Goal: Task Accomplishment & Management: Use online tool/utility

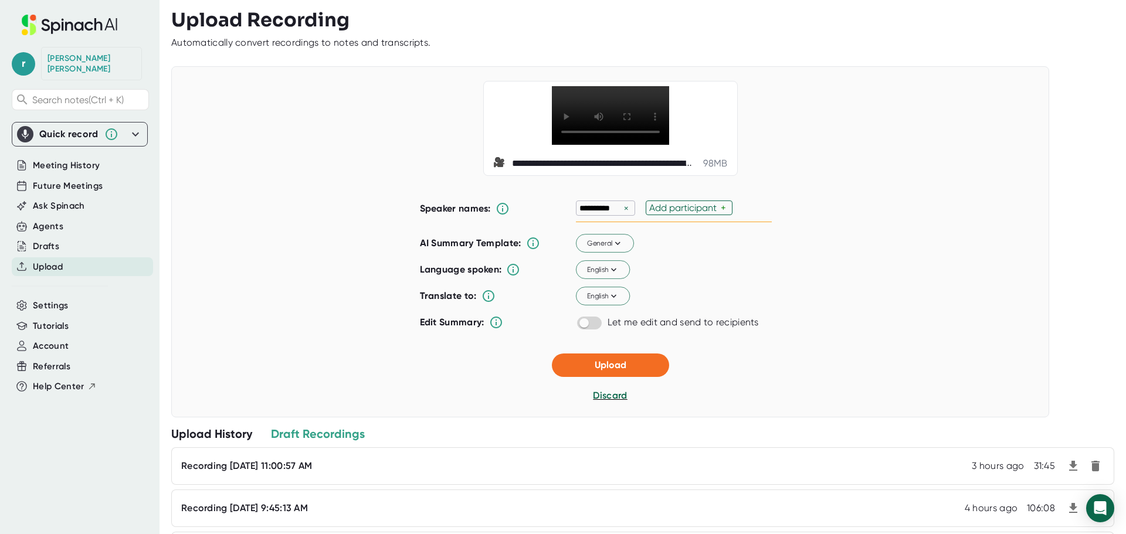
click at [672, 206] on div "Add participant" at bounding box center [685, 207] width 72 height 11
type input "[PERSON_NAME]"
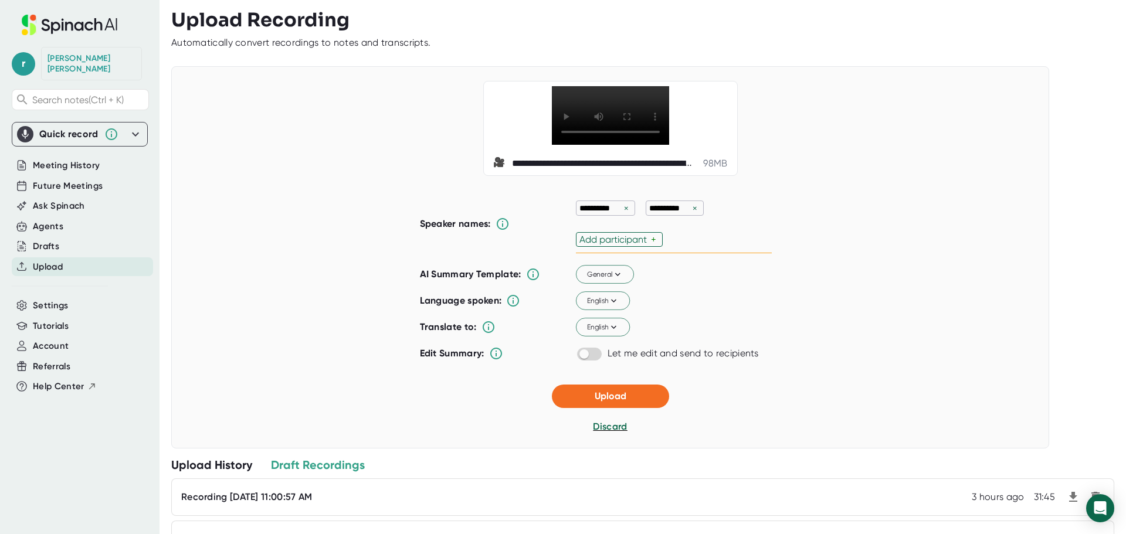
click at [806, 278] on div "**********" at bounding box center [610, 257] width 878 height 382
click at [637, 237] on div "Add participant" at bounding box center [615, 239] width 72 height 11
click at [838, 275] on div "**********" at bounding box center [610, 257] width 878 height 382
click at [665, 240] on div "Add participant" at bounding box center [680, 239] width 72 height 11
type input "[PERSON_NAME]"
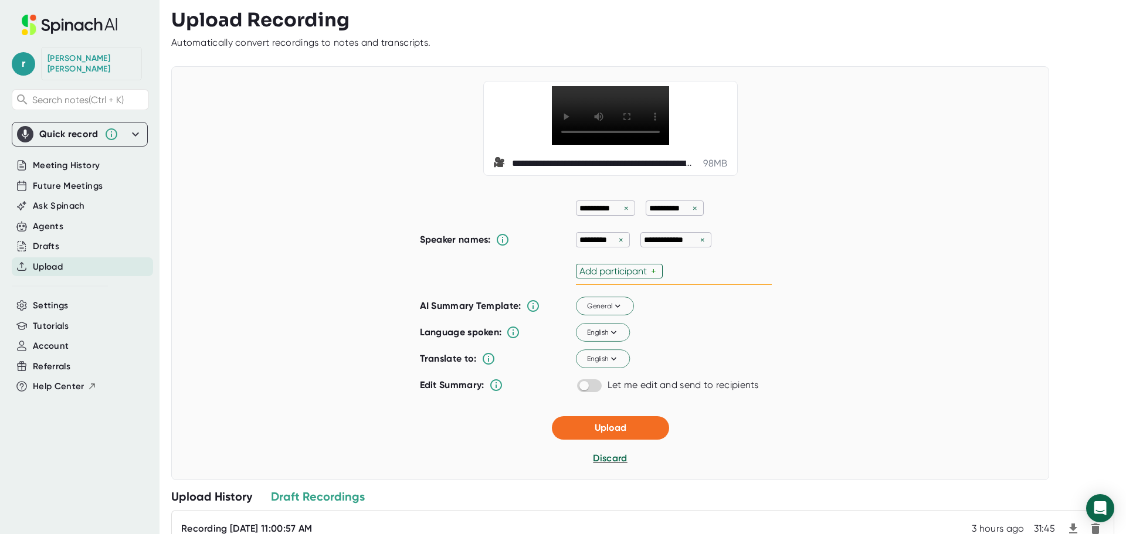
click at [962, 321] on div "**********" at bounding box center [610, 273] width 878 height 414
click at [595, 431] on span "Upload" at bounding box center [610, 427] width 32 height 11
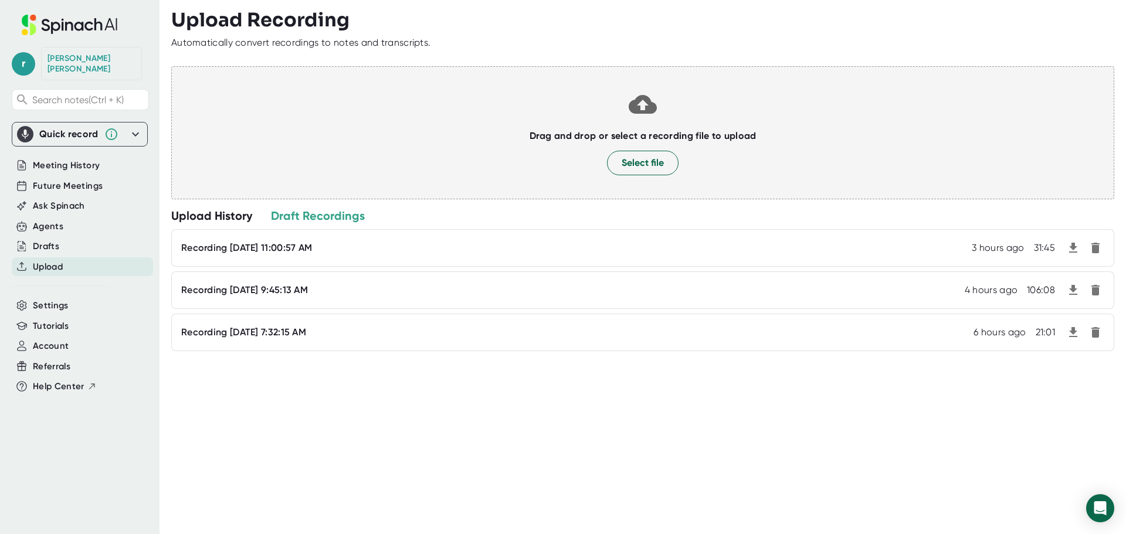
click at [196, 215] on div "Upload History" at bounding box center [211, 215] width 81 height 15
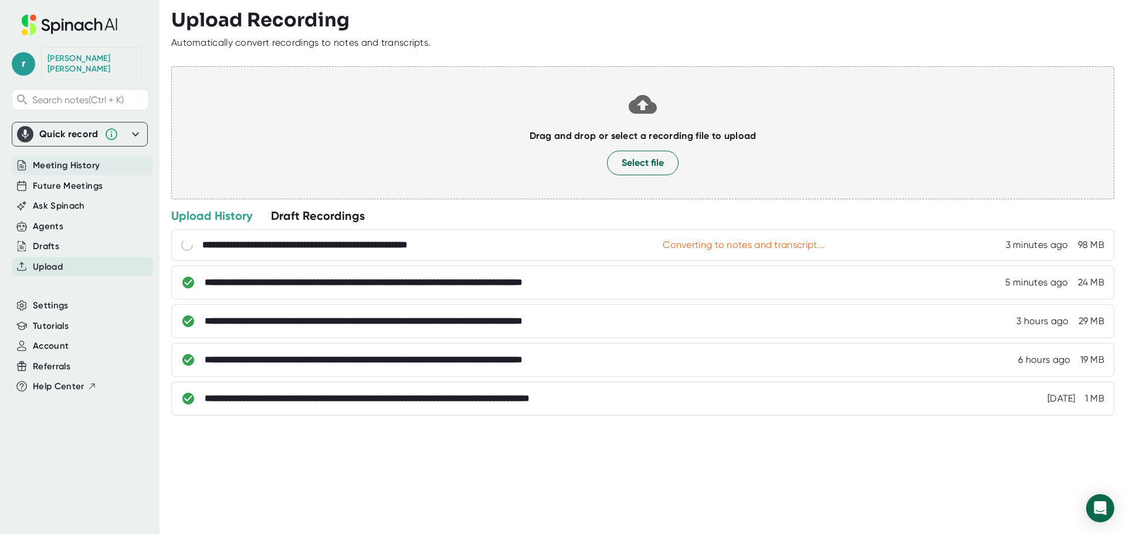
click at [52, 159] on span "Meeting History" at bounding box center [66, 165] width 67 height 13
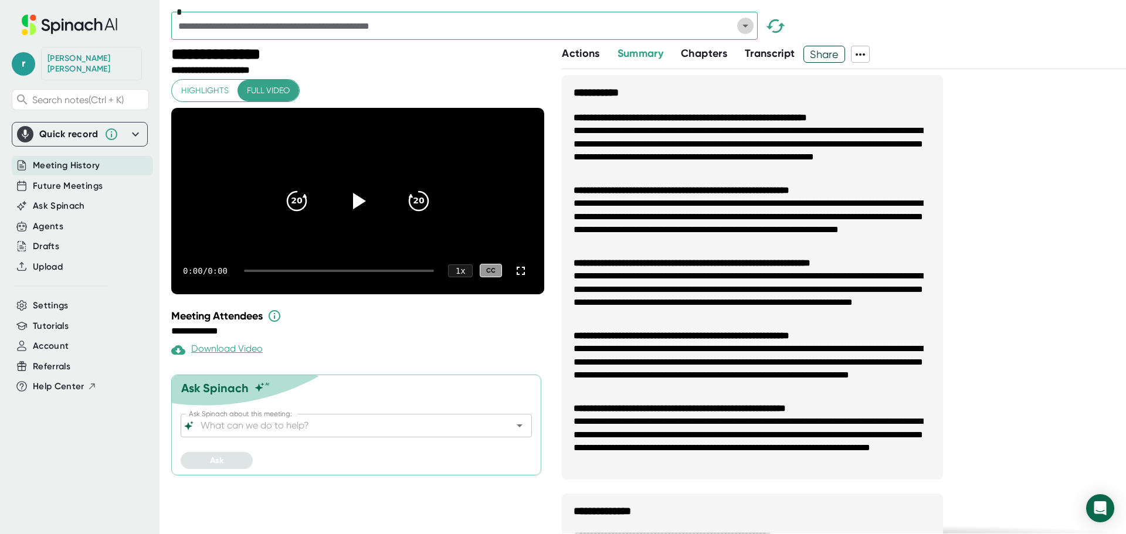
click at [749, 27] on icon "Open" at bounding box center [745, 26] width 14 height 14
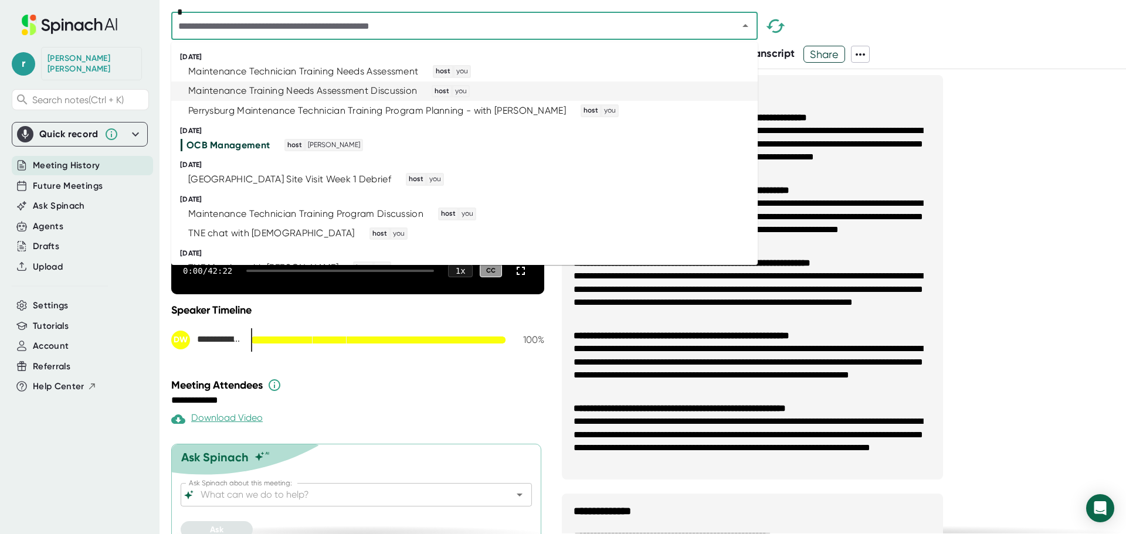
click at [537, 90] on div "Maintenance Training Needs Assessment Discussion host you" at bounding box center [460, 91] width 558 height 13
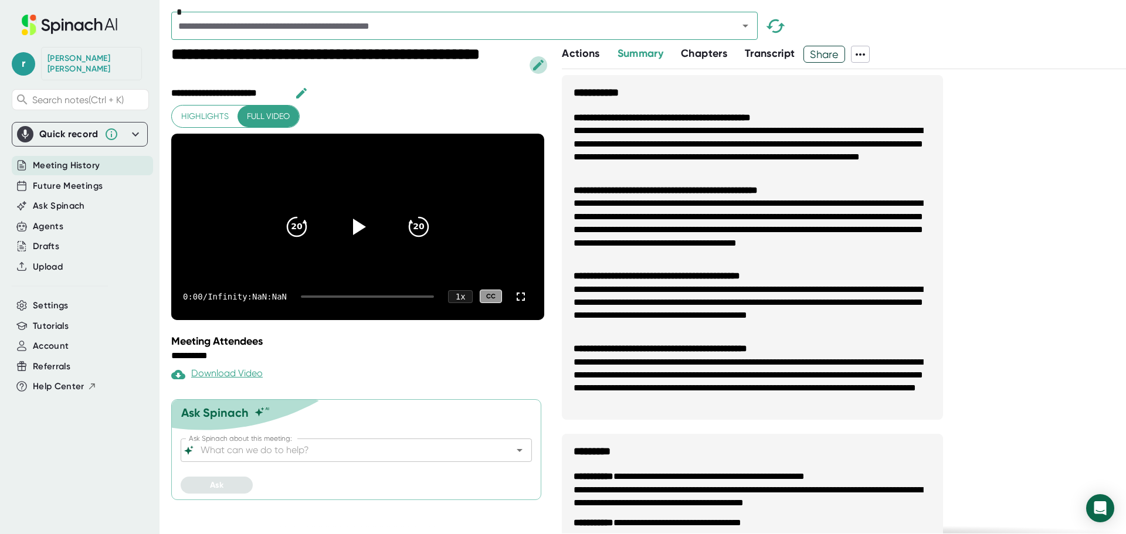
click at [535, 66] on icon "button" at bounding box center [538, 65] width 14 height 14
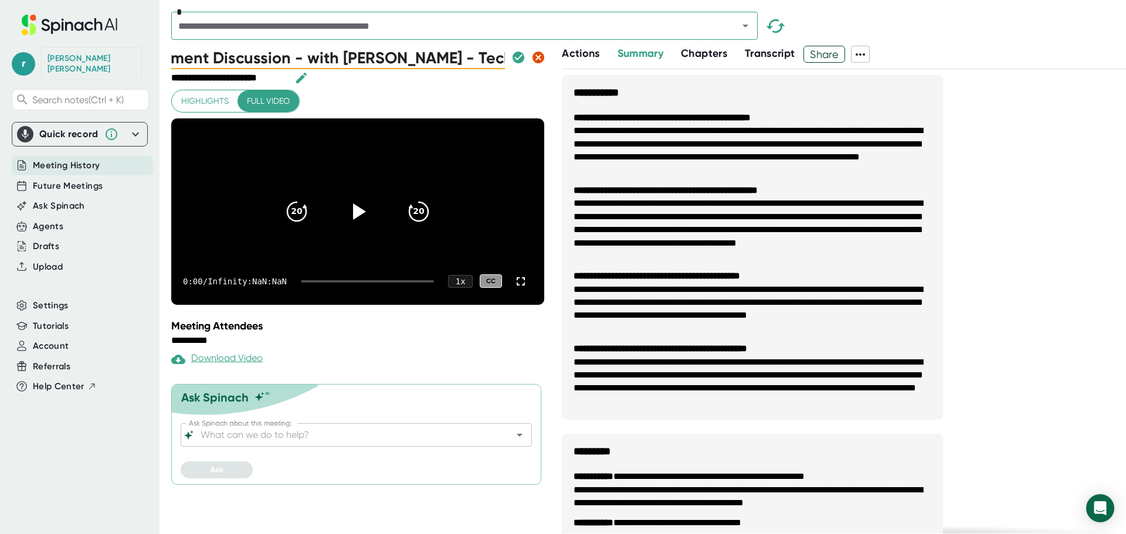
scroll to position [0, 285]
type input "Maintenance Training Needs Assessment Discussion - with [PERSON_NAME] - Technic…"
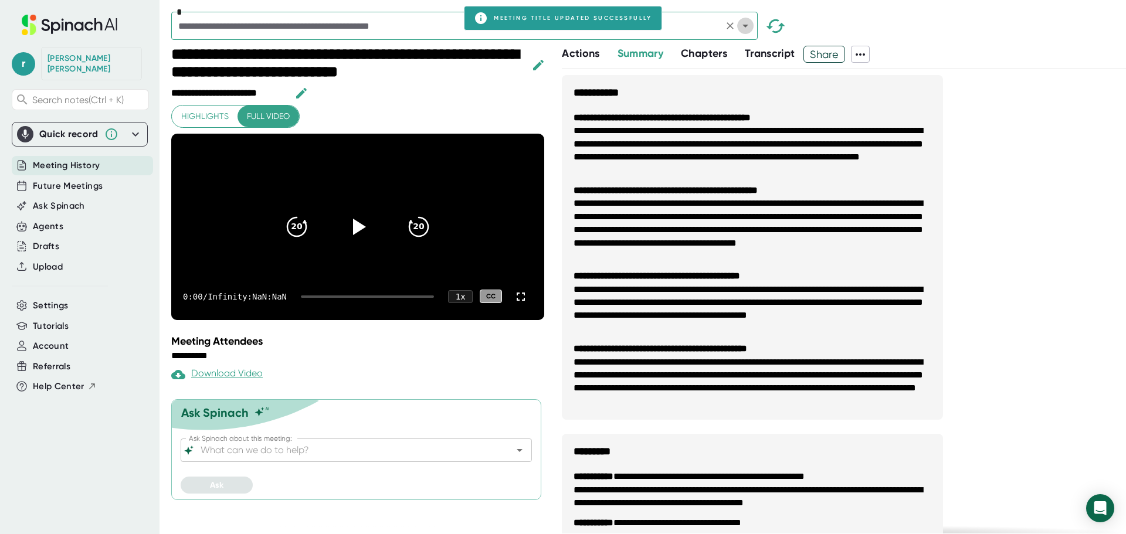
click at [750, 30] on icon "Open" at bounding box center [745, 26] width 14 height 14
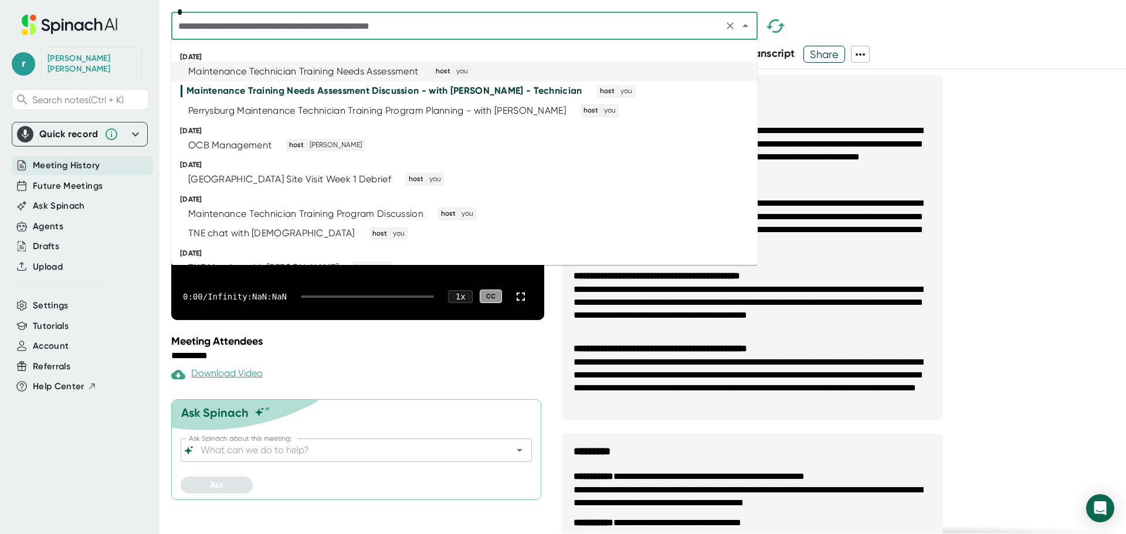
click at [311, 68] on div "Maintenance Technician Training Needs Assessment" at bounding box center [303, 72] width 230 height 12
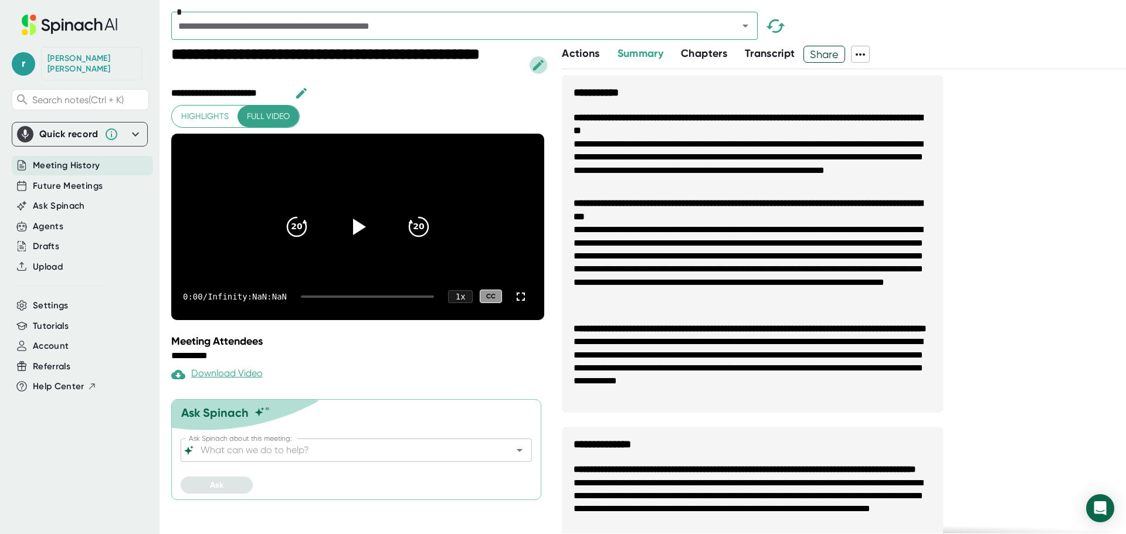
click at [542, 64] on icon "button" at bounding box center [538, 65] width 14 height 14
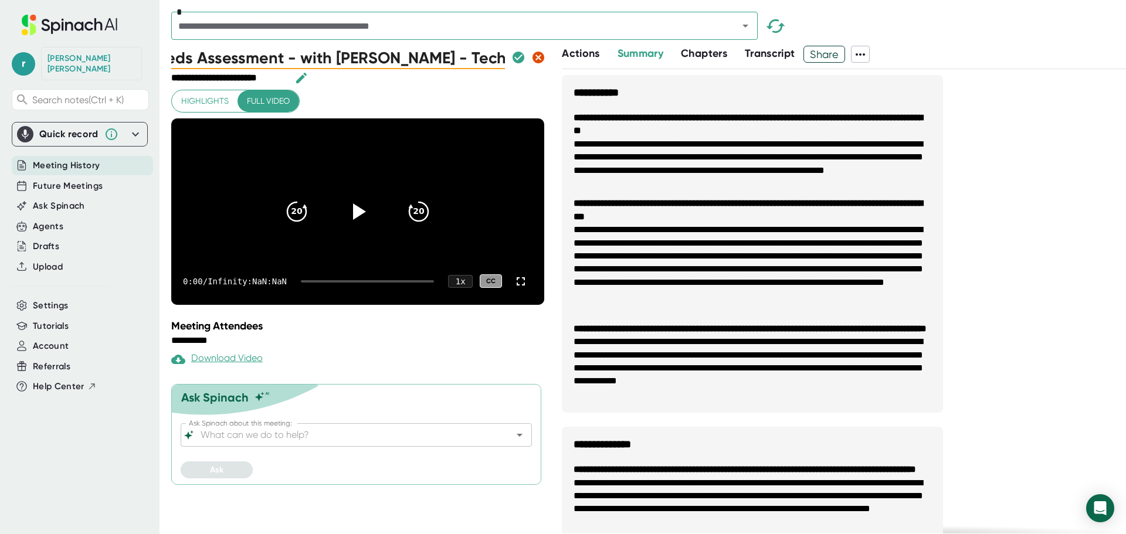
scroll to position [0, 283]
type input "Maintenance Technician Training Needs Assessment - with [PERSON_NAME] - Technic…"
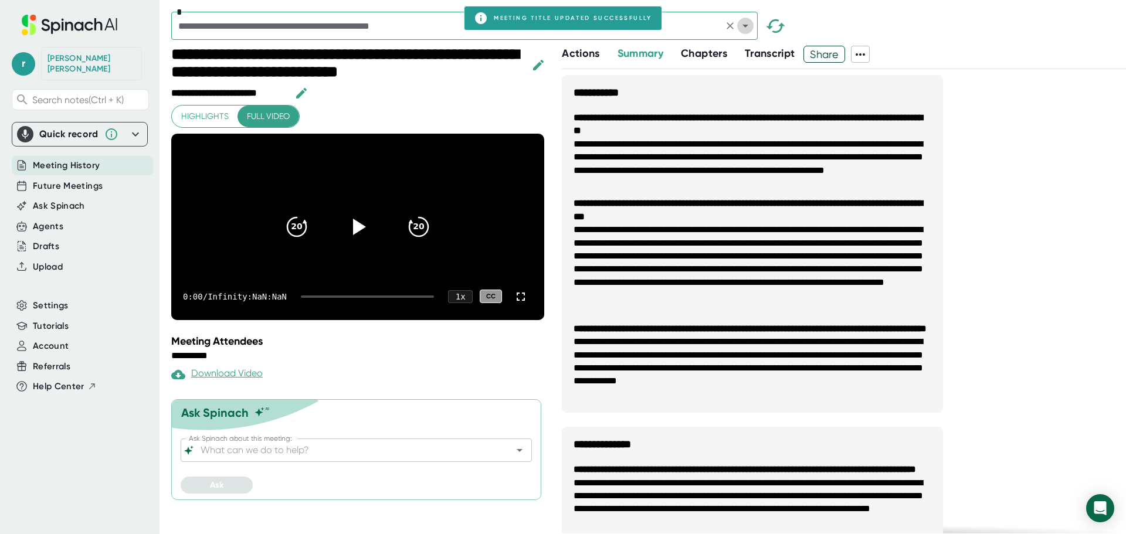
click at [749, 22] on icon "Open" at bounding box center [745, 26] width 14 height 14
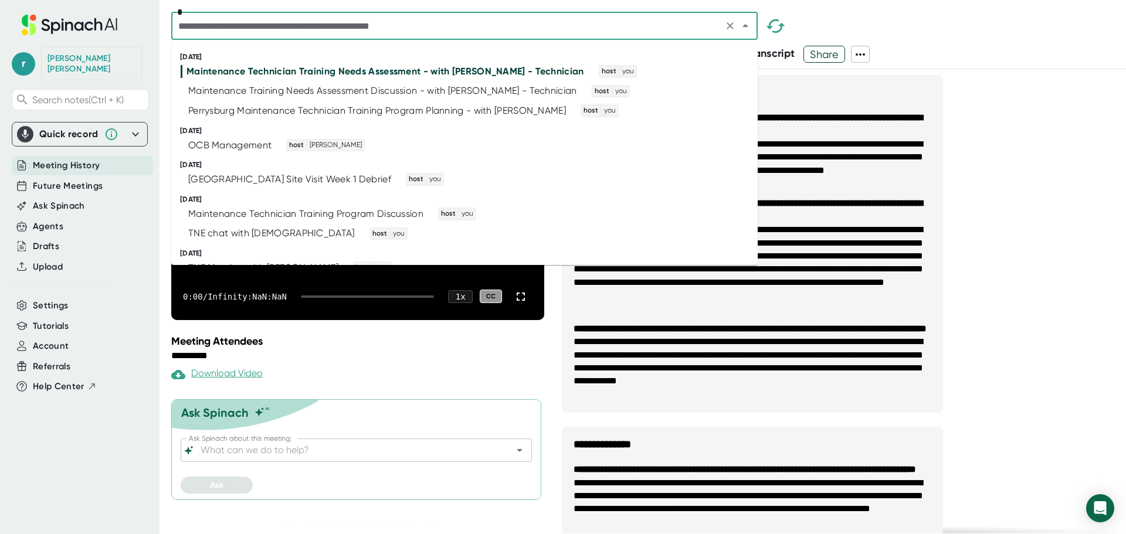
drag, startPoint x: 749, startPoint y: 22, endPoint x: 959, endPoint y: 104, distance: 225.2
click at [959, 104] on div "**********" at bounding box center [648, 267] width 954 height 534
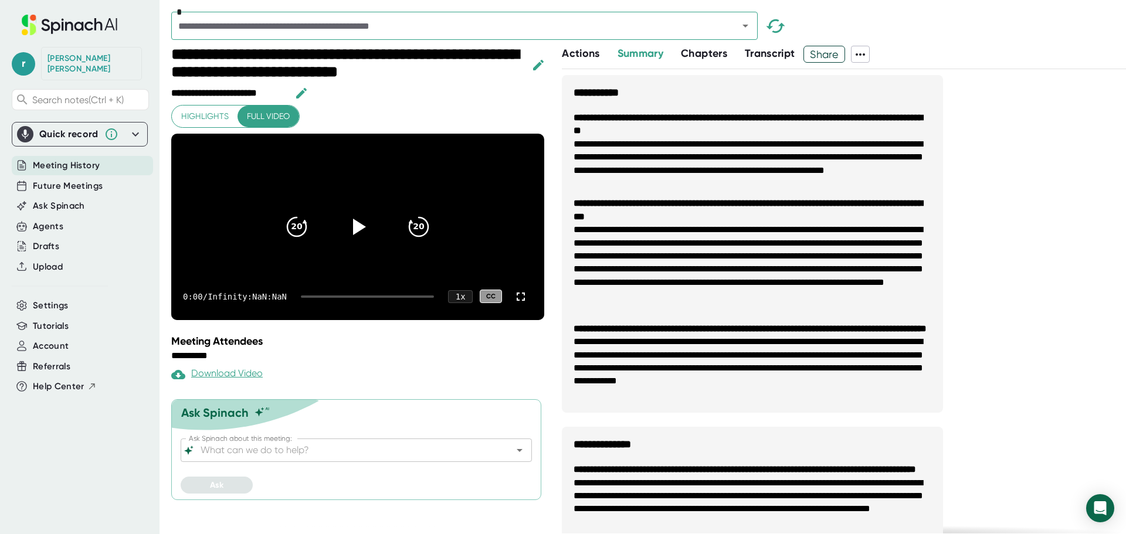
click at [983, 134] on div "**********" at bounding box center [844, 453] width 564 height 757
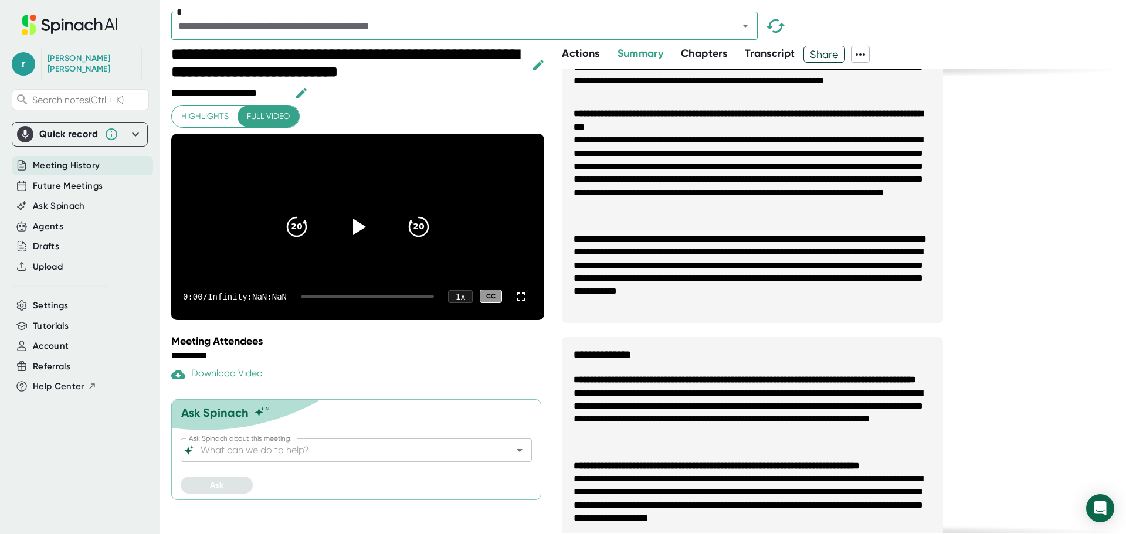
scroll to position [91, 0]
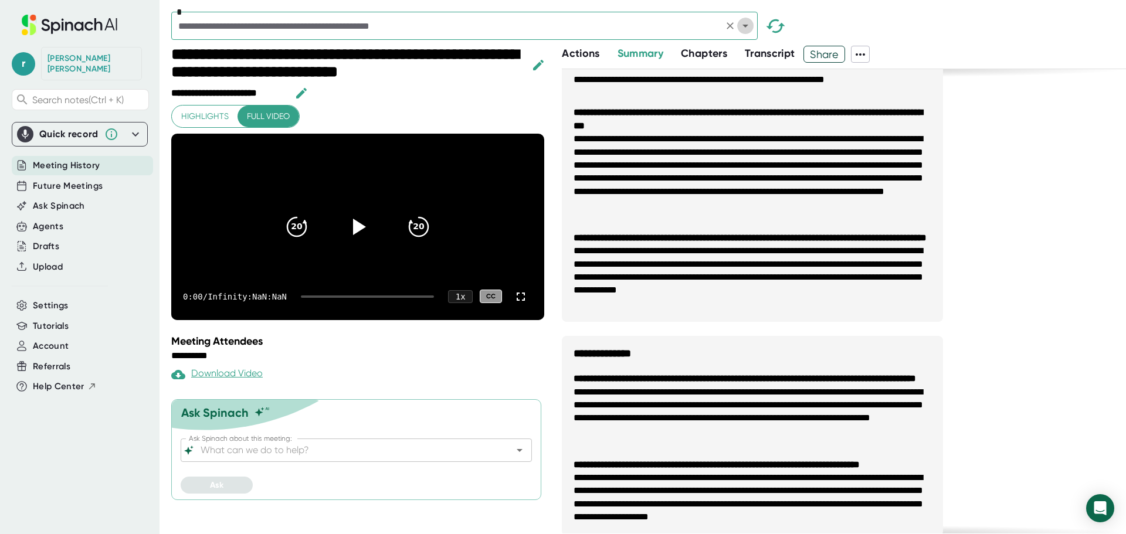
click at [748, 33] on button "Open" at bounding box center [745, 26] width 16 height 16
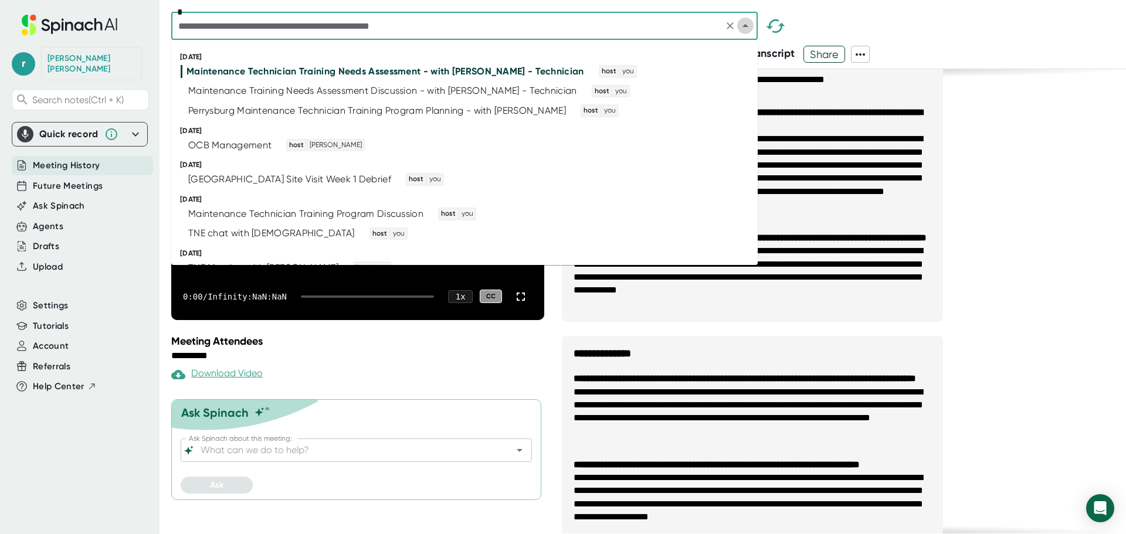
click at [748, 33] on button "Close" at bounding box center [745, 26] width 16 height 16
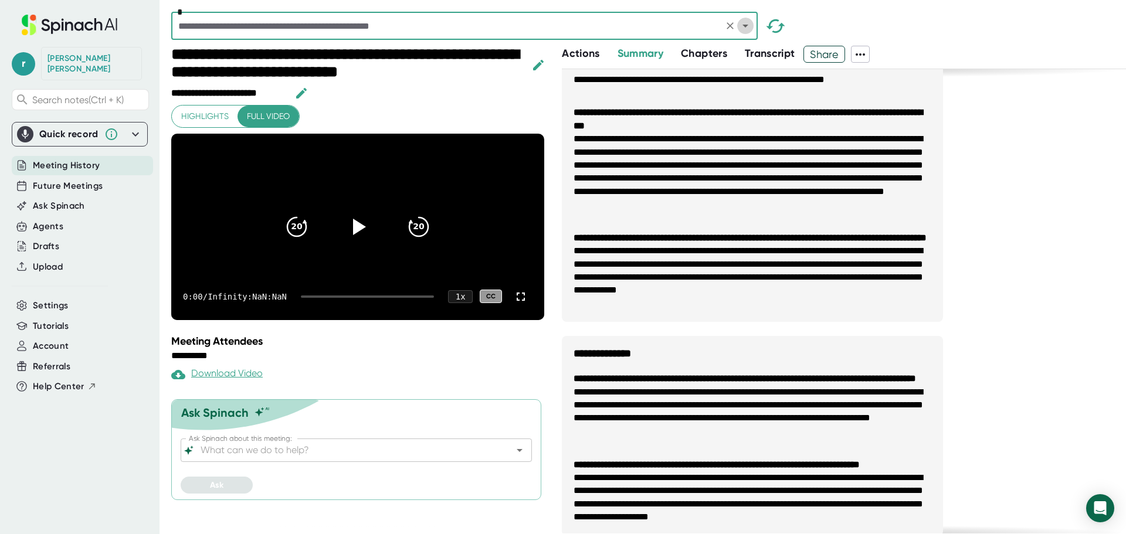
click at [744, 26] on icon "Open" at bounding box center [745, 26] width 6 height 3
click at [73, 160] on span "Meeting History" at bounding box center [66, 165] width 67 height 13
click at [76, 179] on span "Future Meetings" at bounding box center [68, 185] width 70 height 13
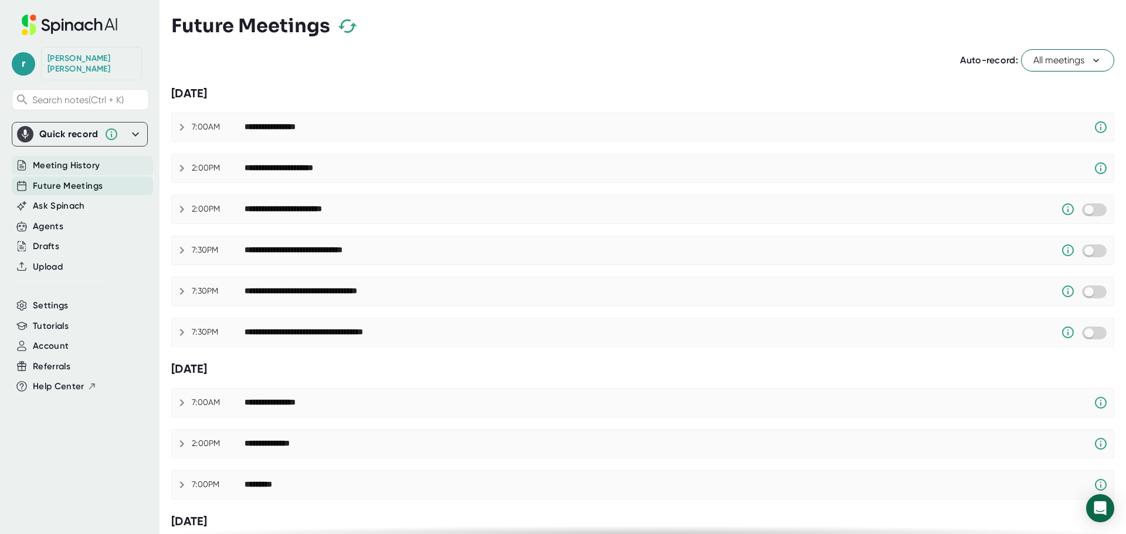
click at [69, 159] on span "Meeting History" at bounding box center [66, 165] width 67 height 13
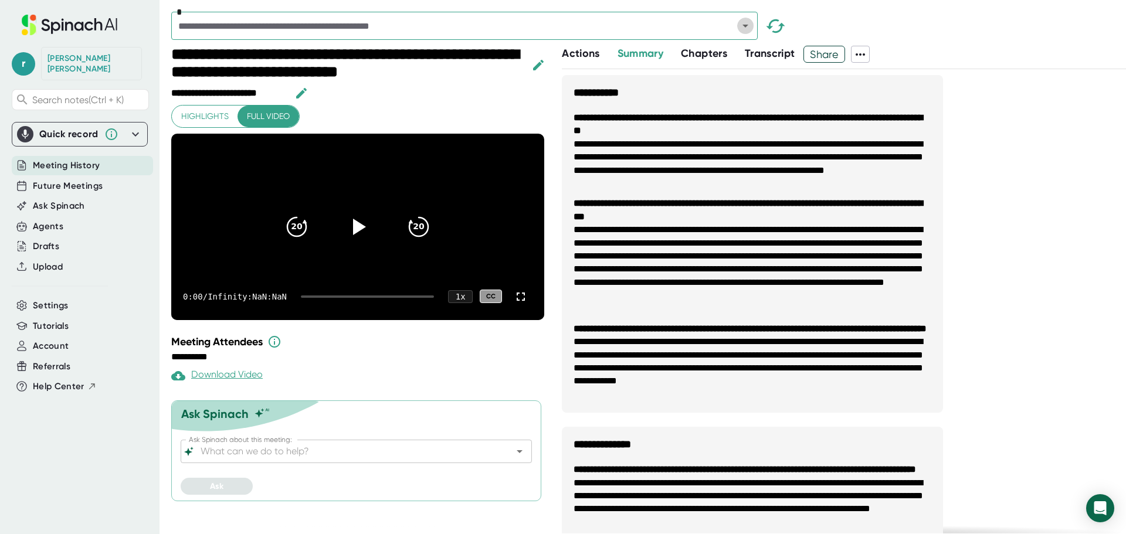
click at [745, 25] on icon "Open" at bounding box center [745, 26] width 6 height 3
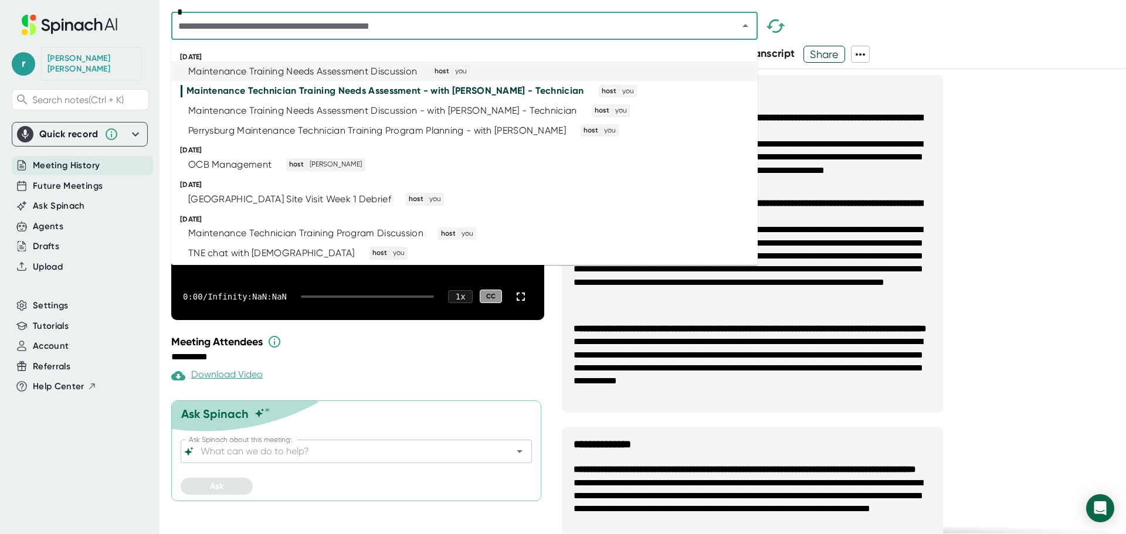
click at [397, 74] on div "Maintenance Training Needs Assessment Discussion" at bounding box center [302, 72] width 229 height 12
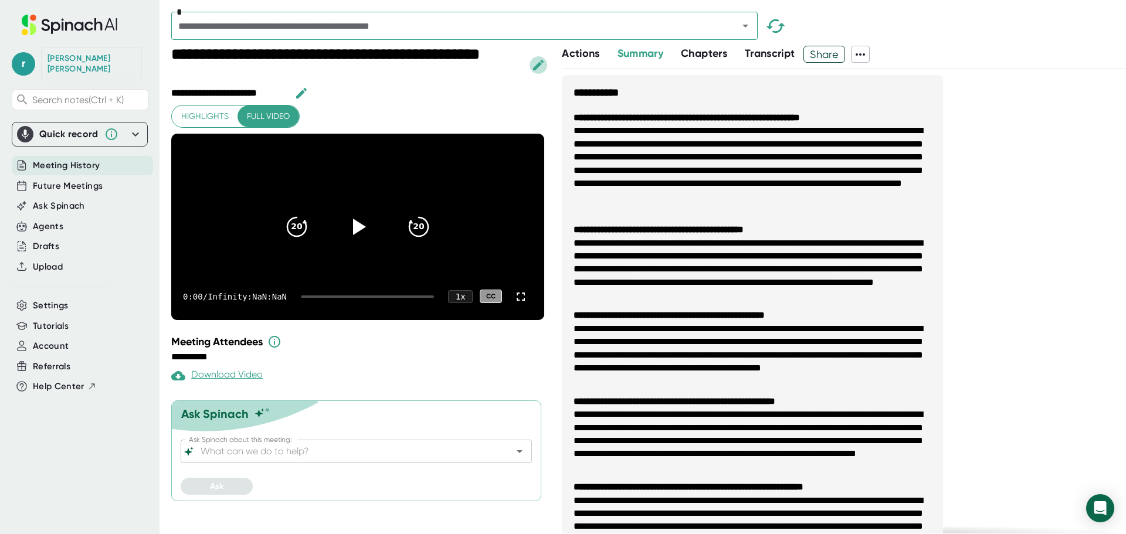
click at [535, 66] on icon "button" at bounding box center [538, 65] width 11 height 11
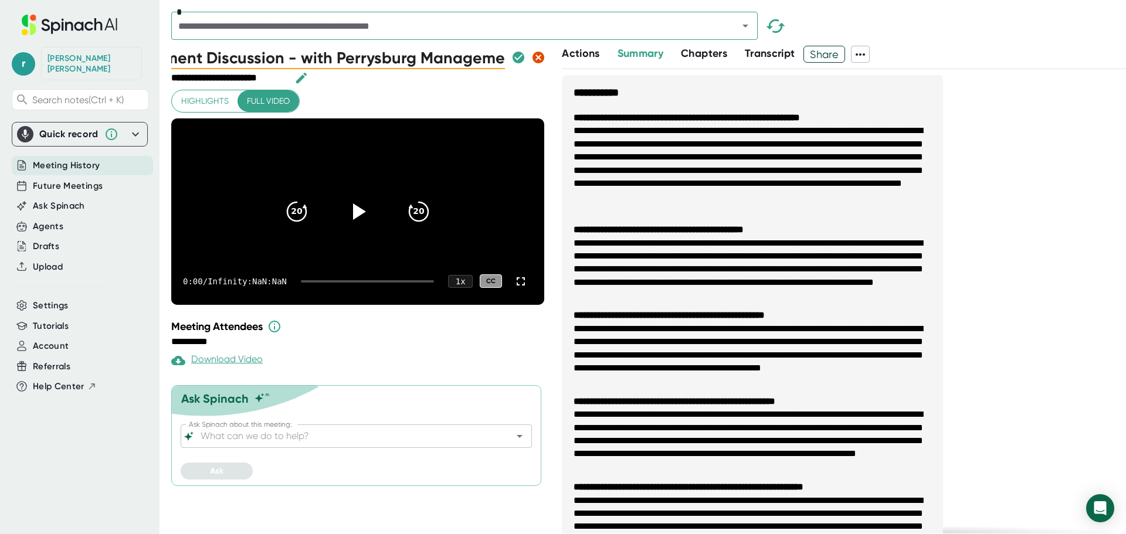
scroll to position [0, 278]
type input "Maintenance Training Needs Assessment Discussion - with Perrysburg Management"
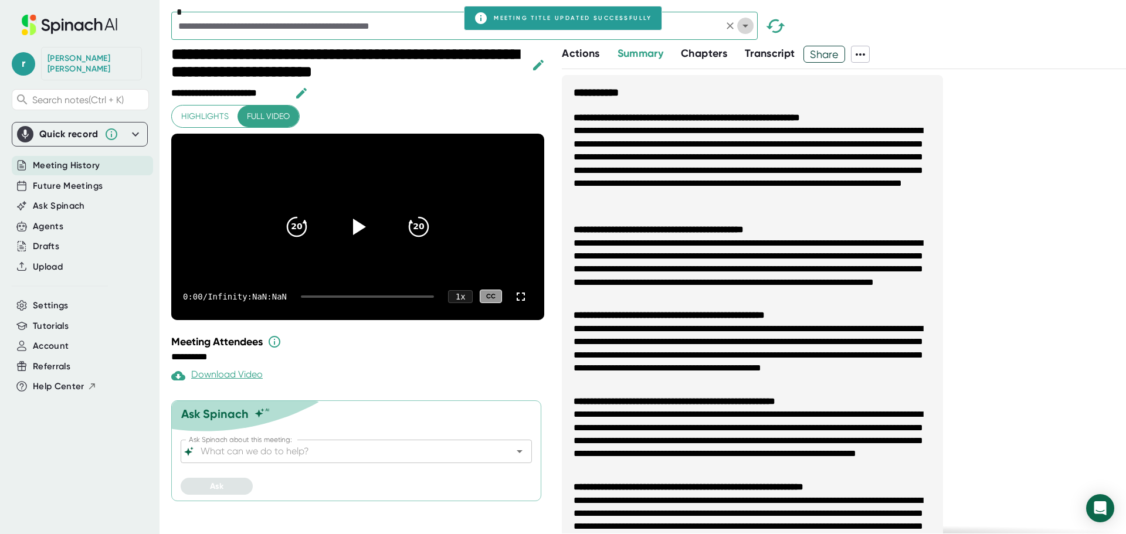
click at [746, 24] on icon "Open" at bounding box center [745, 26] width 14 height 14
